Goal: Entertainment & Leisure: Browse casually

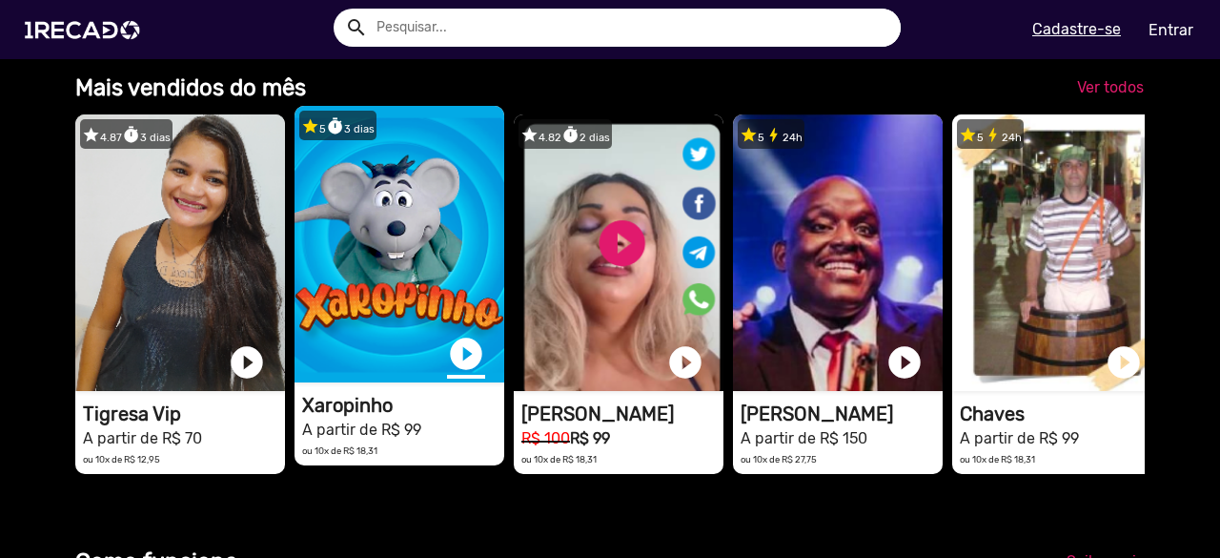
scroll to position [0, 3616]
click at [473, 373] on link "play_circle_filled" at bounding box center [466, 354] width 38 height 38
click at [467, 370] on link "pause_circle" at bounding box center [466, 354] width 38 height 38
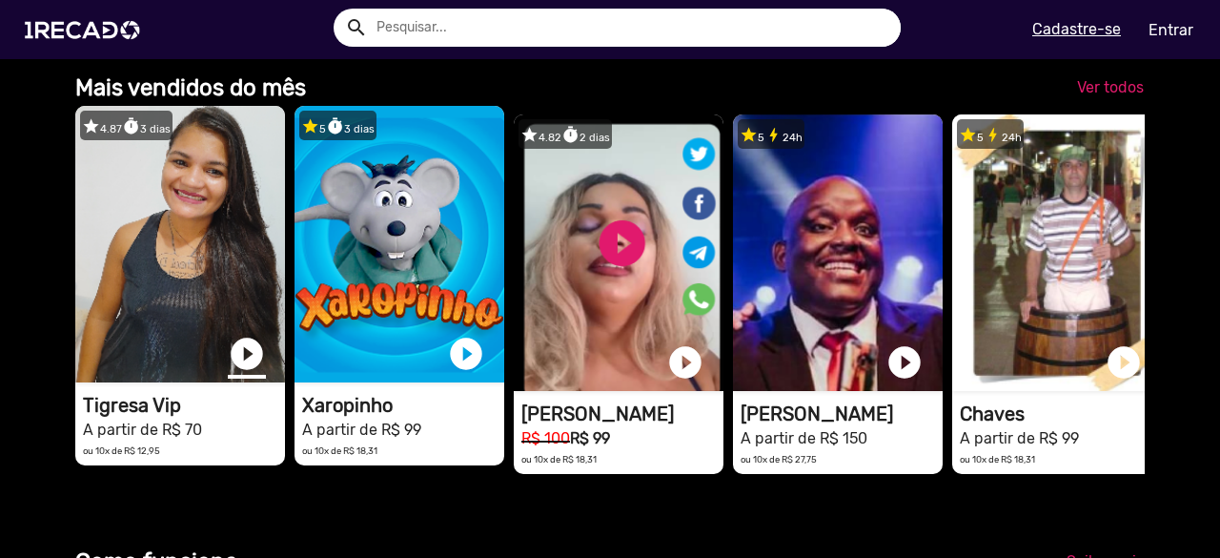
click at [253, 369] on link "play_circle_filled" at bounding box center [247, 354] width 38 height 38
click at [246, 370] on link "pause_circle" at bounding box center [247, 354] width 38 height 38
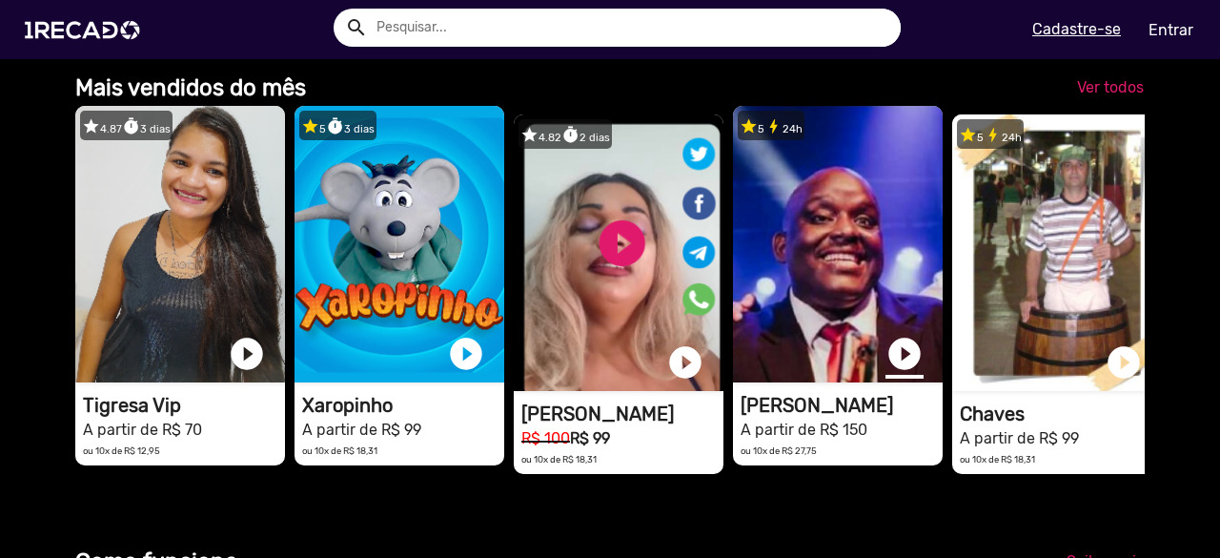
click at [909, 369] on link "play_circle_filled" at bounding box center [904, 354] width 38 height 38
click at [906, 369] on link "pause_circle" at bounding box center [904, 354] width 38 height 38
click at [796, 416] on h1 "[PERSON_NAME]" at bounding box center [841, 405] width 202 height 23
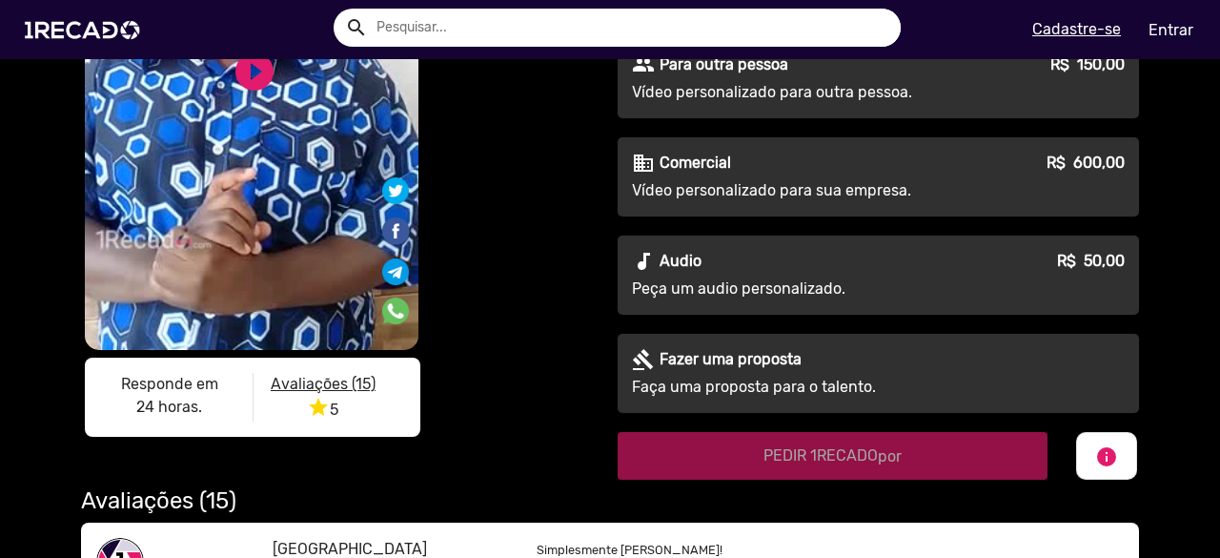
scroll to position [330, 0]
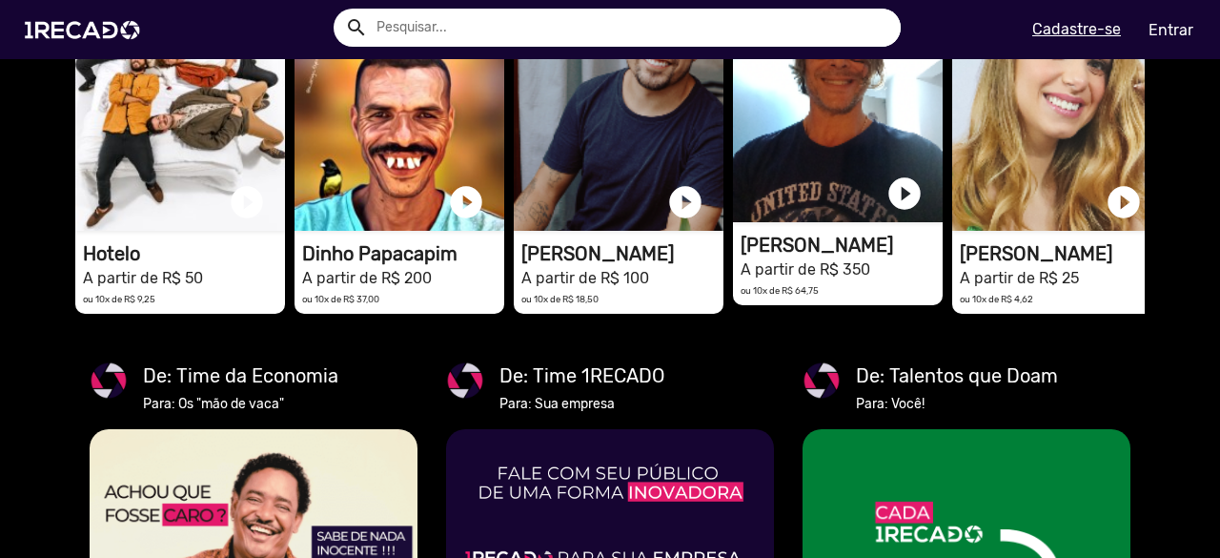
scroll to position [3016, 0]
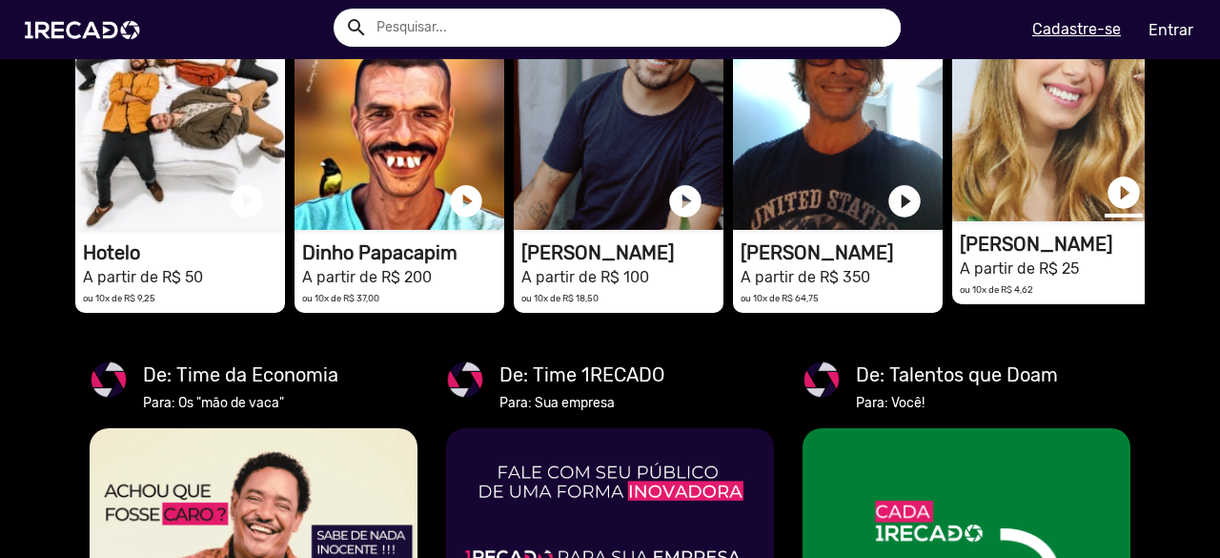
click at [1124, 212] on link "play_circle_filled" at bounding box center [1124, 192] width 38 height 38
click at [1122, 212] on link "pause_circle" at bounding box center [1124, 192] width 38 height 38
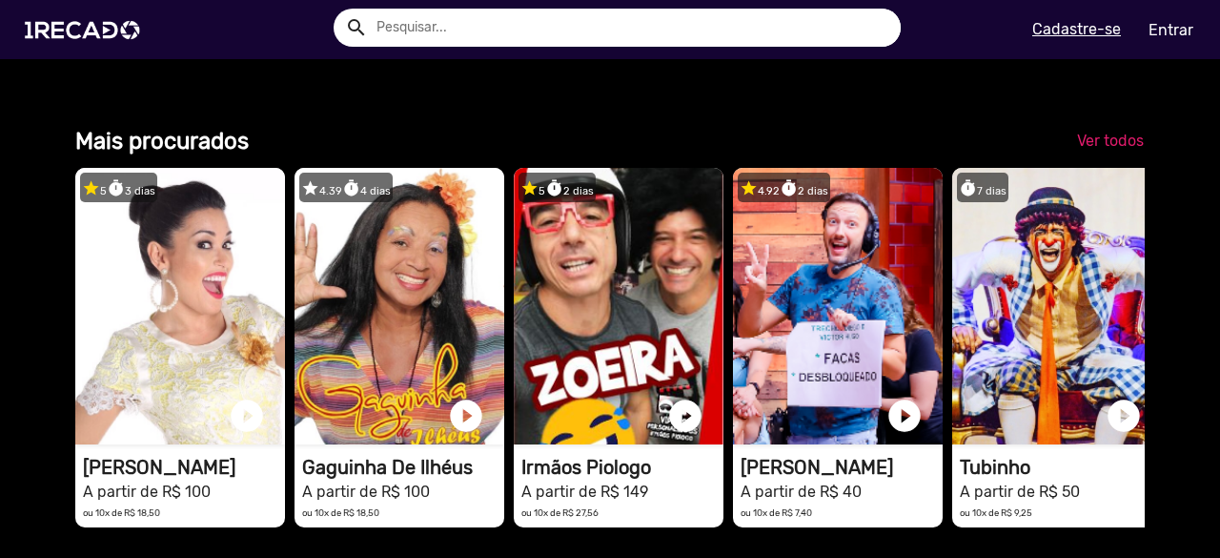
scroll to position [2321, 0]
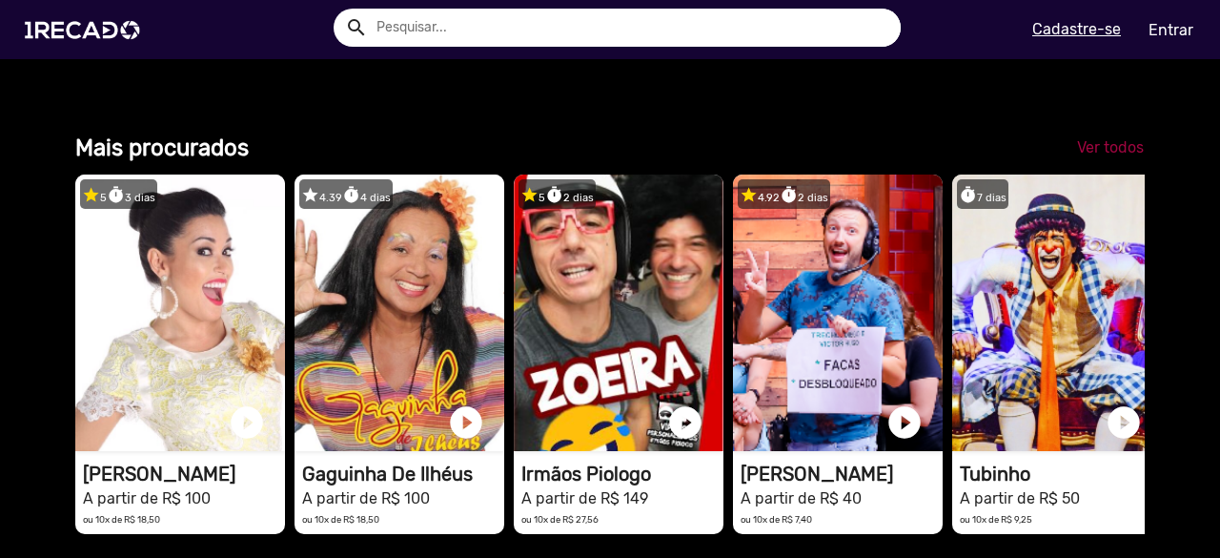
click at [1117, 156] on span "Ver todos" at bounding box center [1110, 147] width 67 height 18
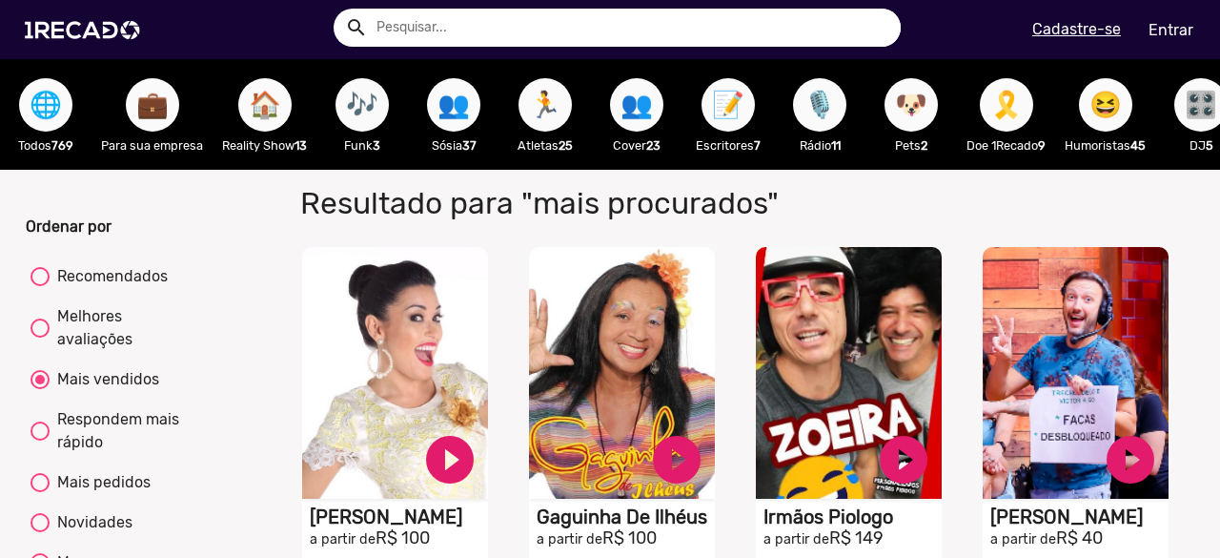
click at [38, 140] on p "Todos 769" at bounding box center [46, 145] width 72 height 18
click at [46, 114] on span "🌐" at bounding box center [46, 104] width 32 height 53
